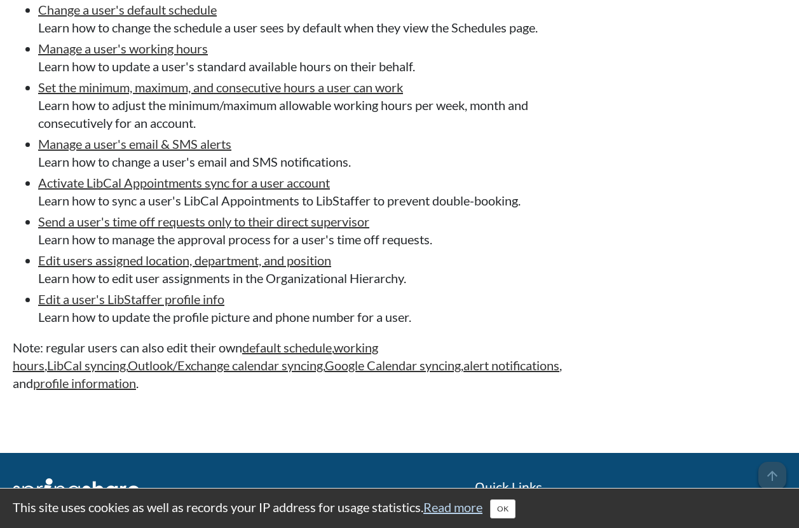
scroll to position [1908, 0]
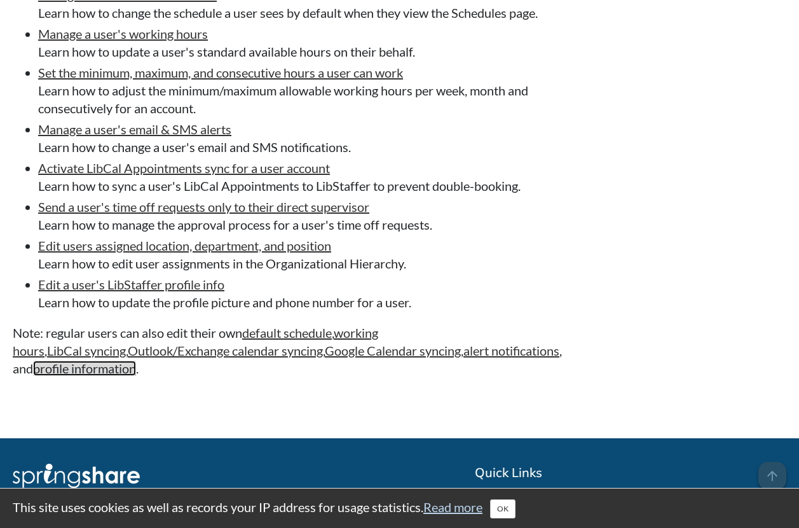
click at [122, 376] on link "profile information" at bounding box center [84, 368] width 103 height 15
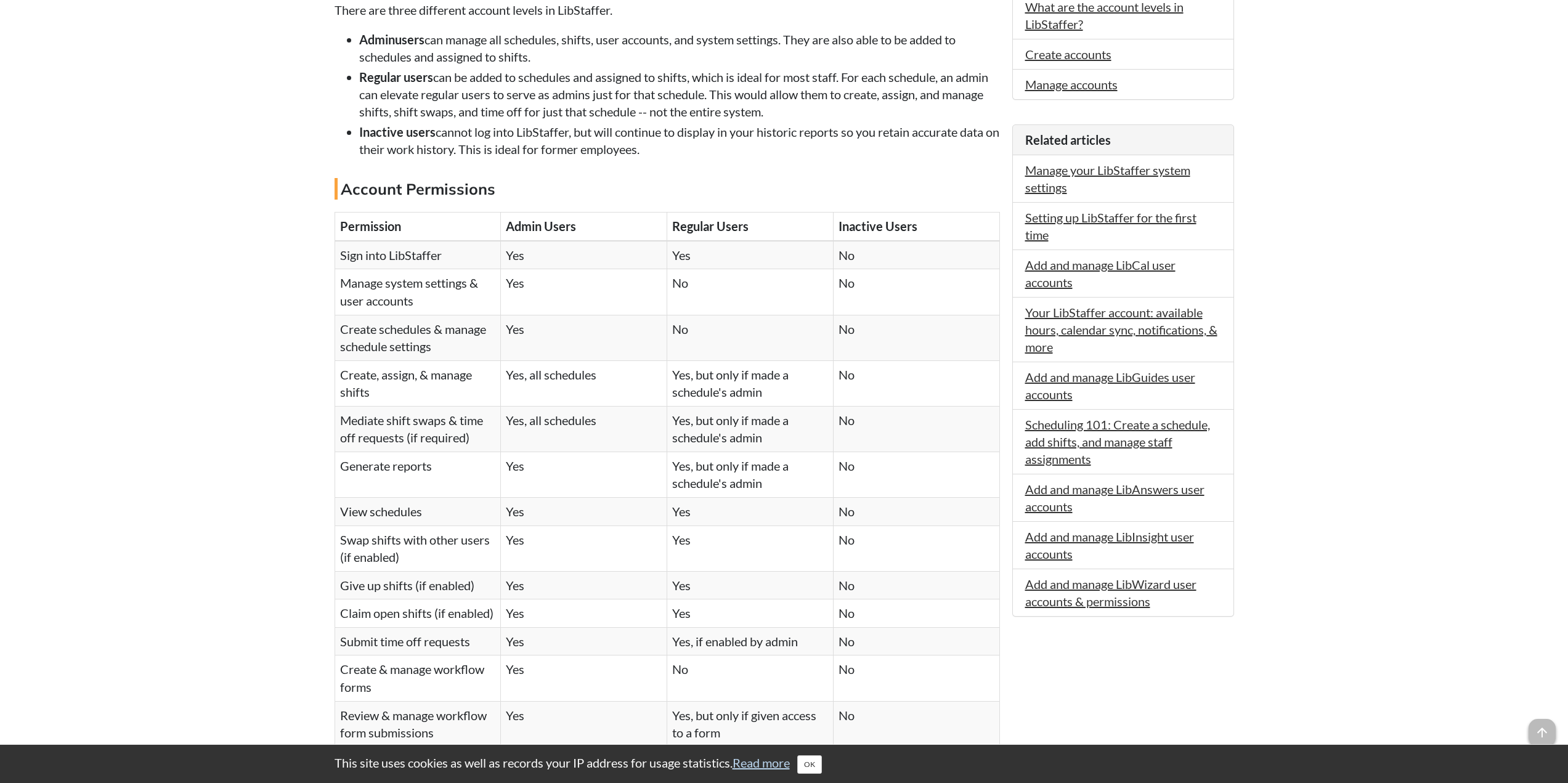
scroll to position [452, 0]
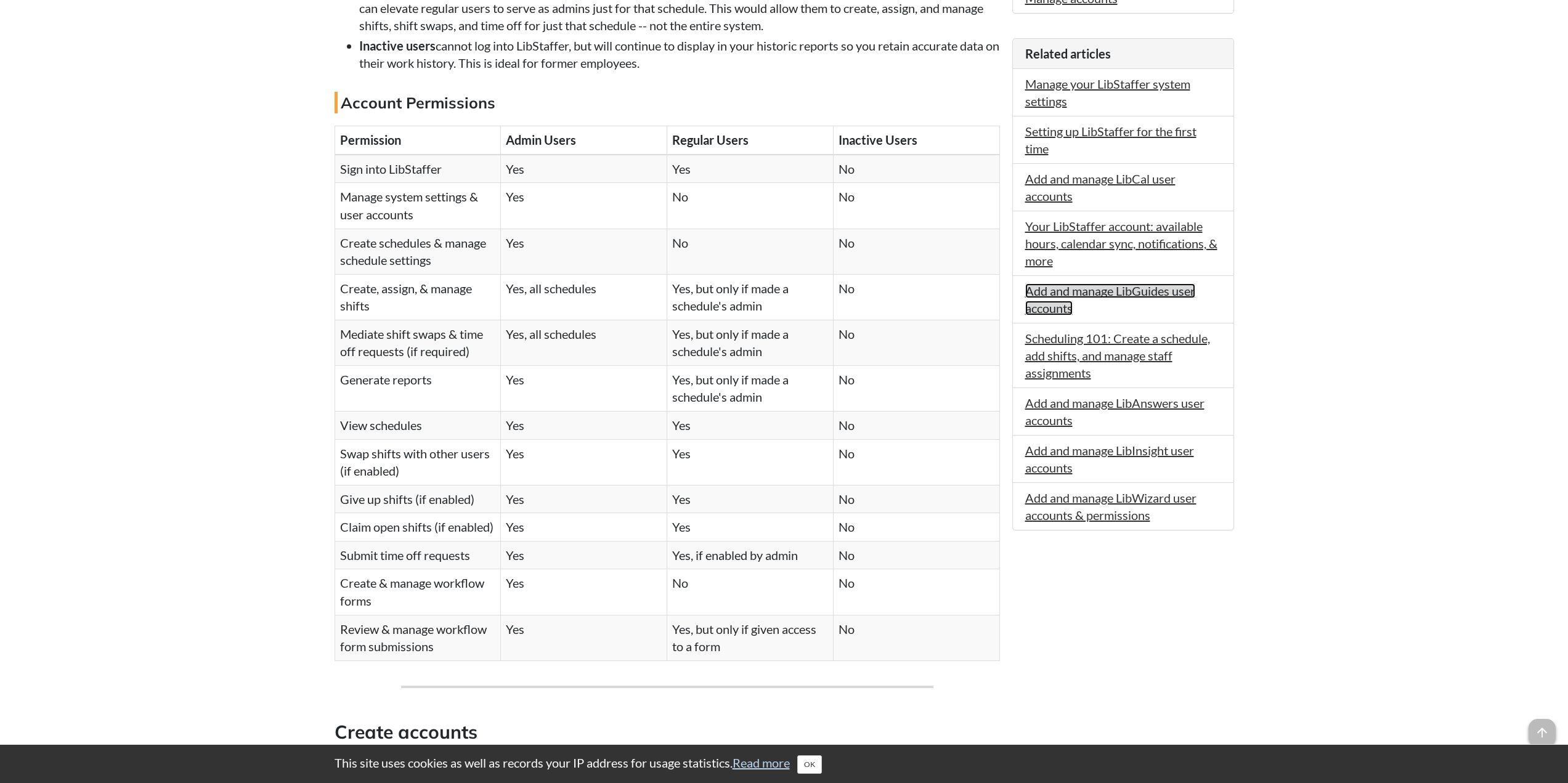
click at [1068, 309] on link "Add and manage LibGuides user accounts" at bounding box center [1110, 299] width 170 height 32
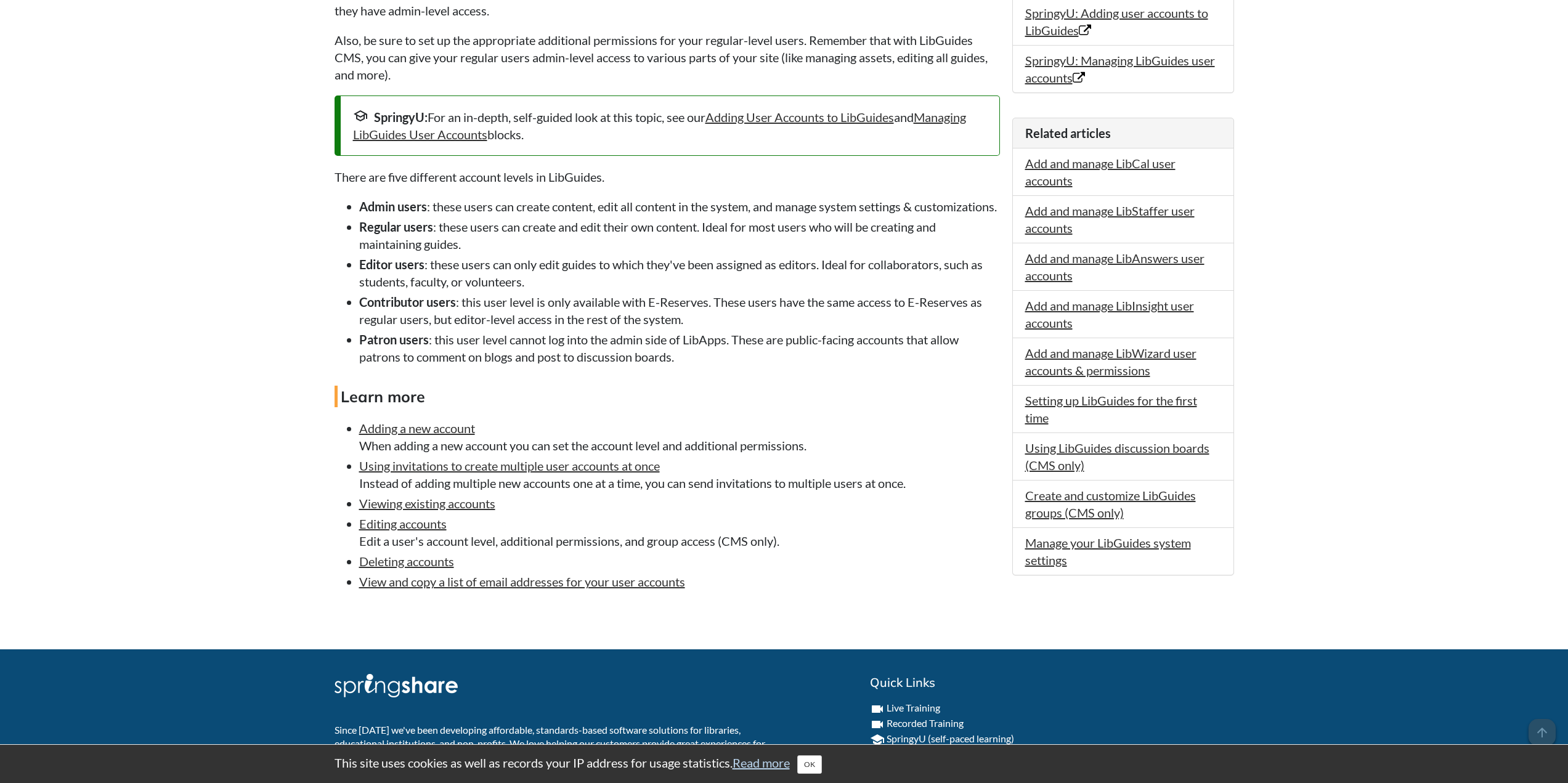
scroll to position [370, 0]
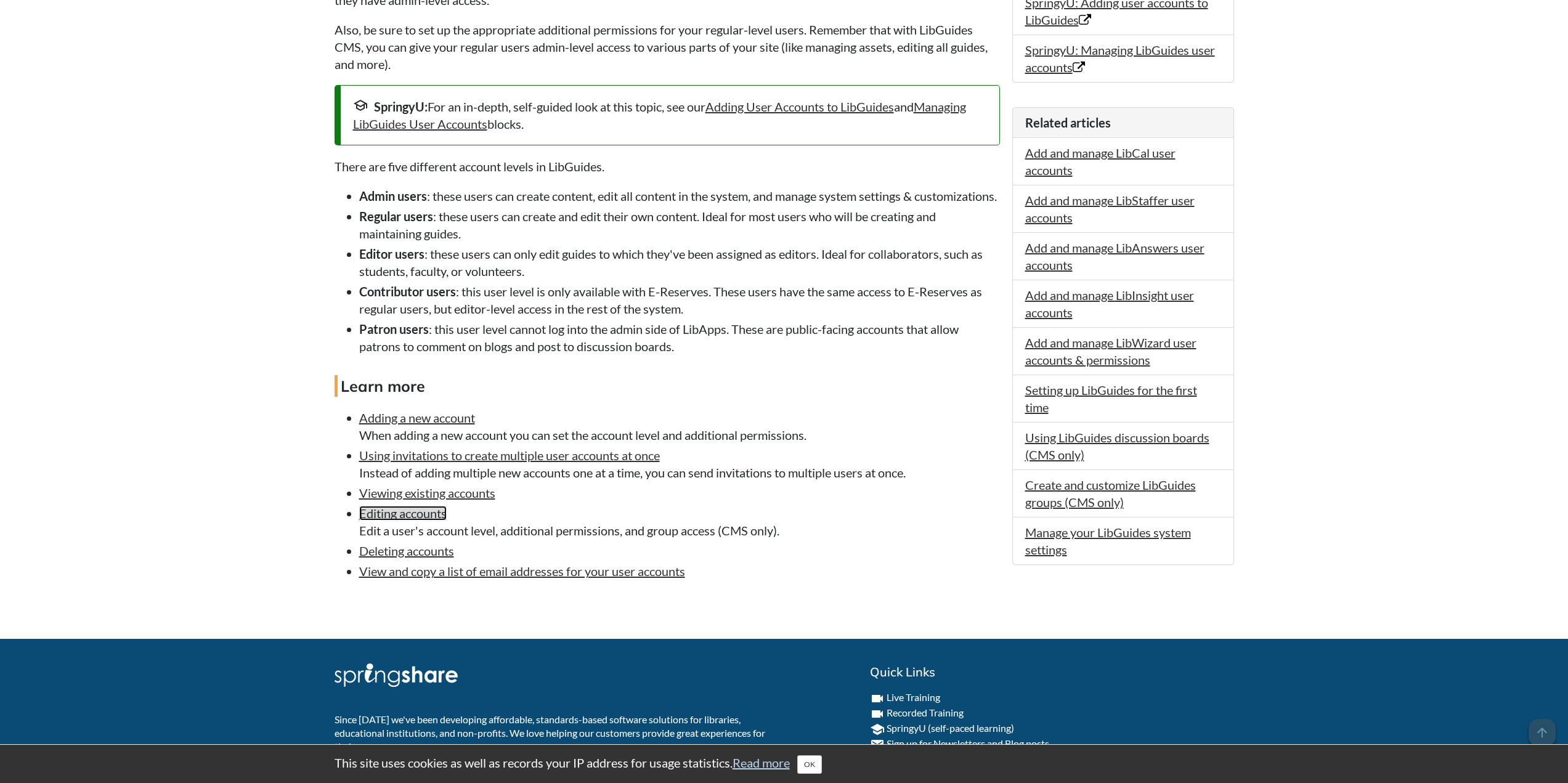
click at [422, 520] on link "Editing accounts" at bounding box center [403, 513] width 87 height 15
